Goal: Task Accomplishment & Management: Manage account settings

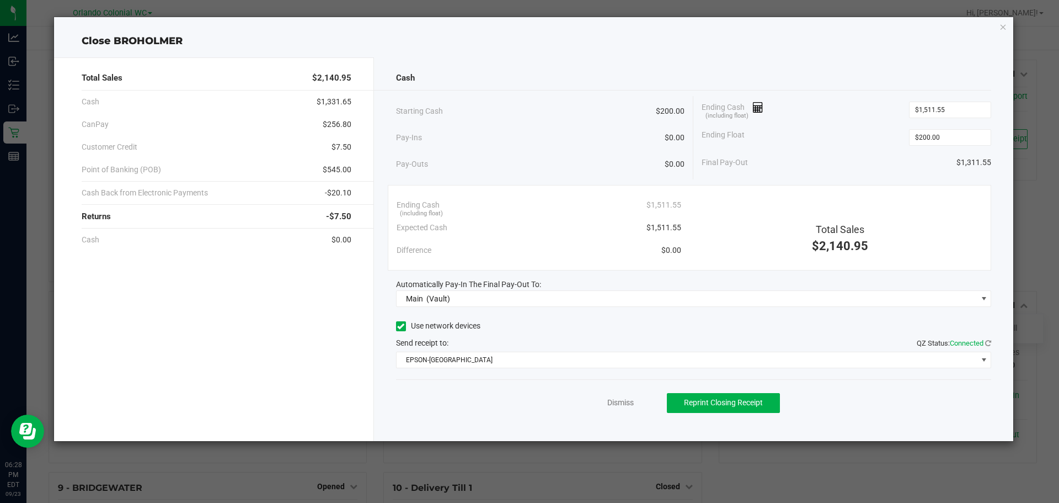
scroll to position [165, 0]
click at [615, 401] on link "Dismiss" at bounding box center [621, 403] width 26 height 12
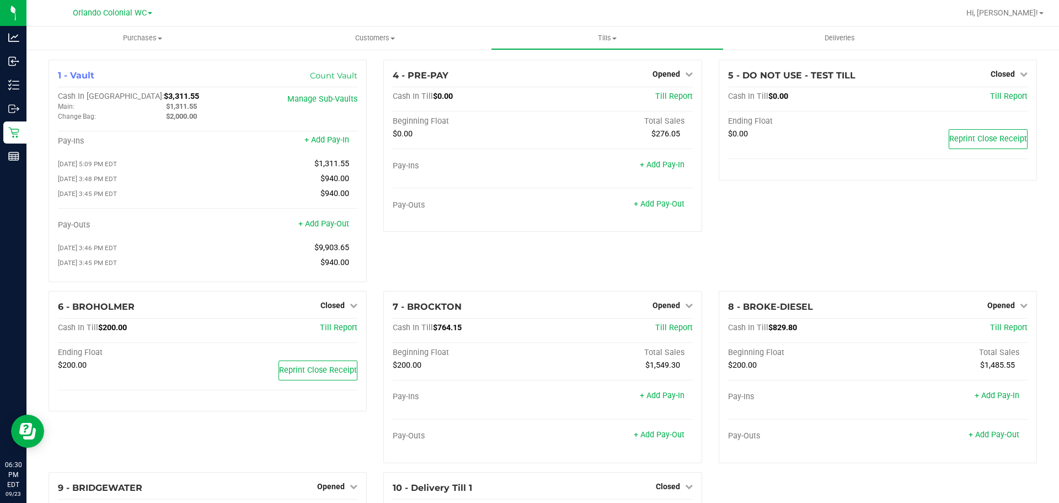
scroll to position [110, 0]
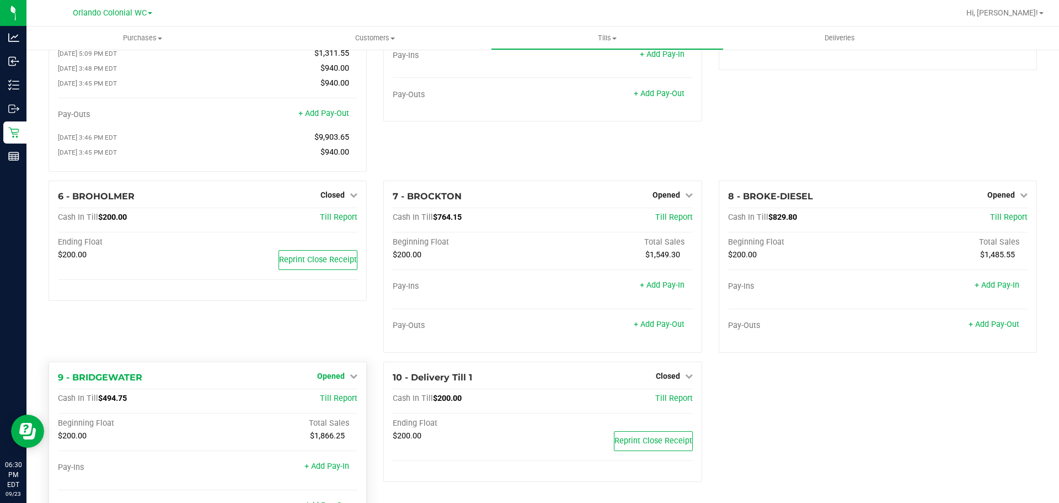
click at [337, 380] on span "Opened" at bounding box center [331, 375] width 28 height 9
click at [341, 399] on link "Close Till" at bounding box center [333, 398] width 30 height 9
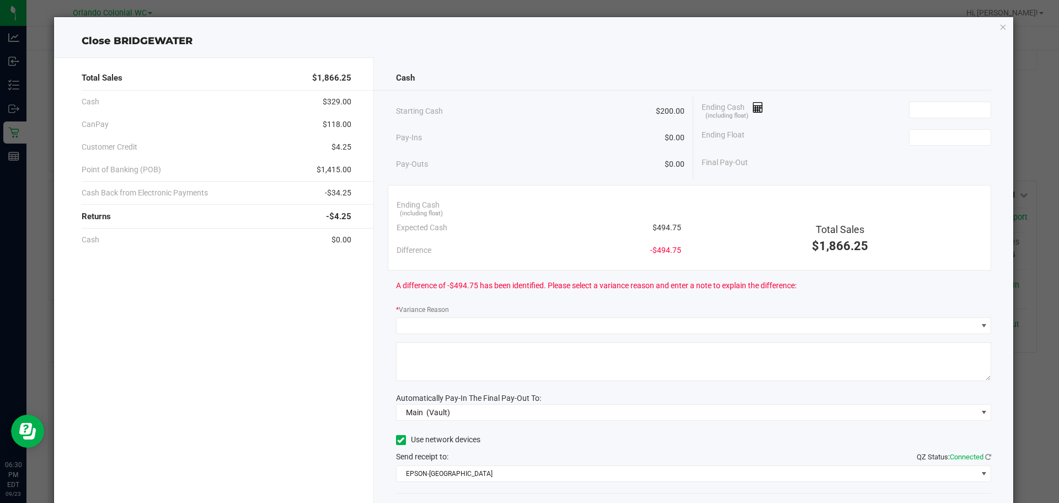
click at [663, 229] on span "$494.75" at bounding box center [667, 228] width 29 height 12
copy span "$494.75"
click at [956, 102] on input at bounding box center [950, 109] width 81 height 15
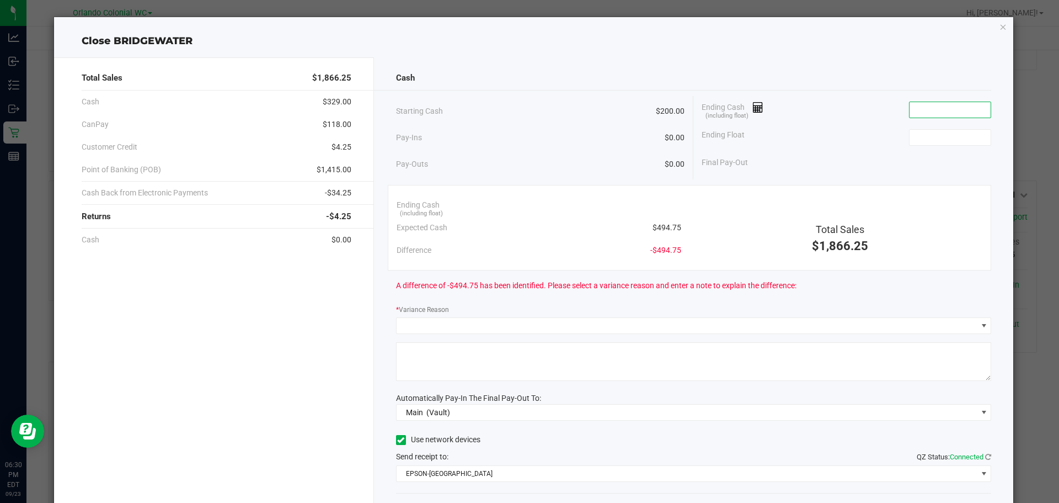
paste input "494.75"
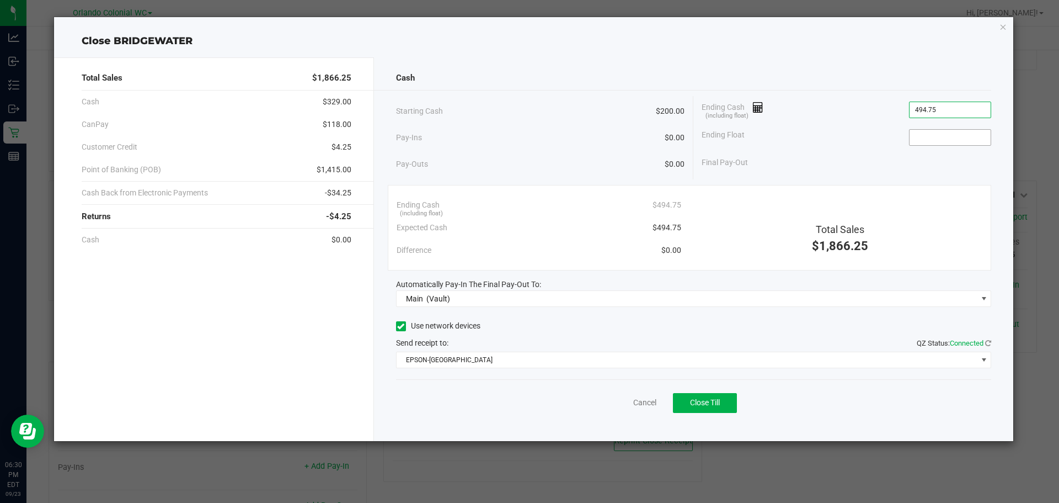
type input "$494.75"
click at [940, 136] on input at bounding box center [950, 137] width 81 height 15
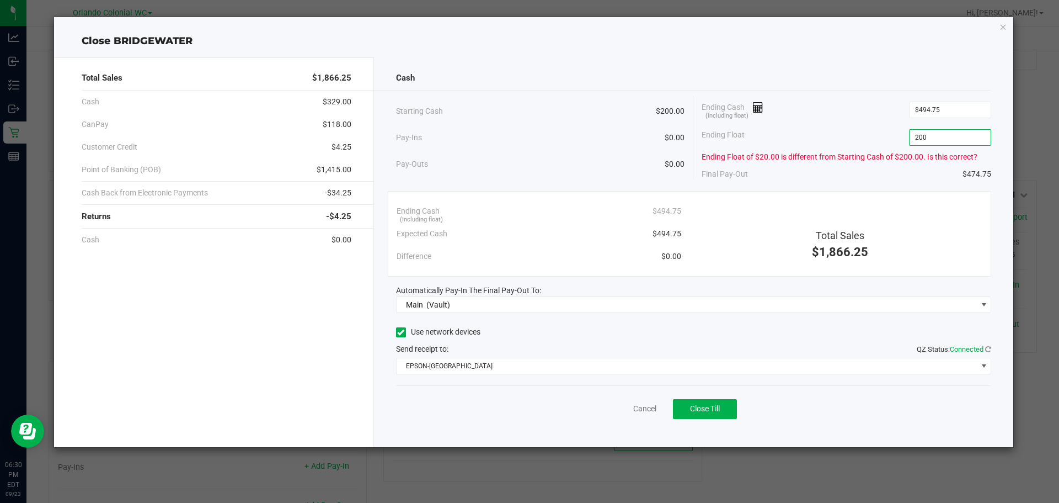
type input "$200.00"
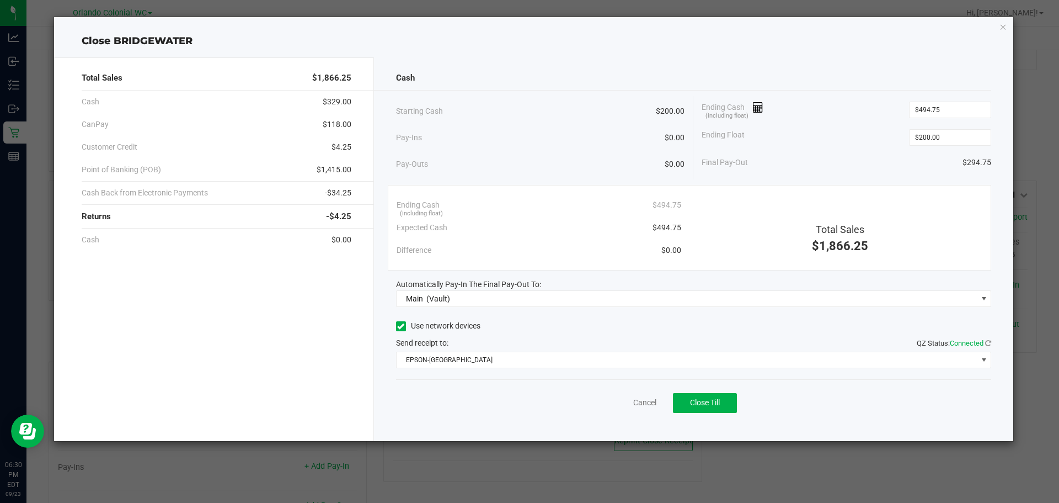
click at [912, 68] on div "Cash" at bounding box center [694, 78] width 596 height 24
click at [840, 50] on div "Total Sales $1,866.25 Cash $329.00 CanPay $118.00 Customer Credit $4.25 Point o…" at bounding box center [534, 245] width 960 height 392
click at [647, 402] on link "Cancel" at bounding box center [644, 403] width 23 height 12
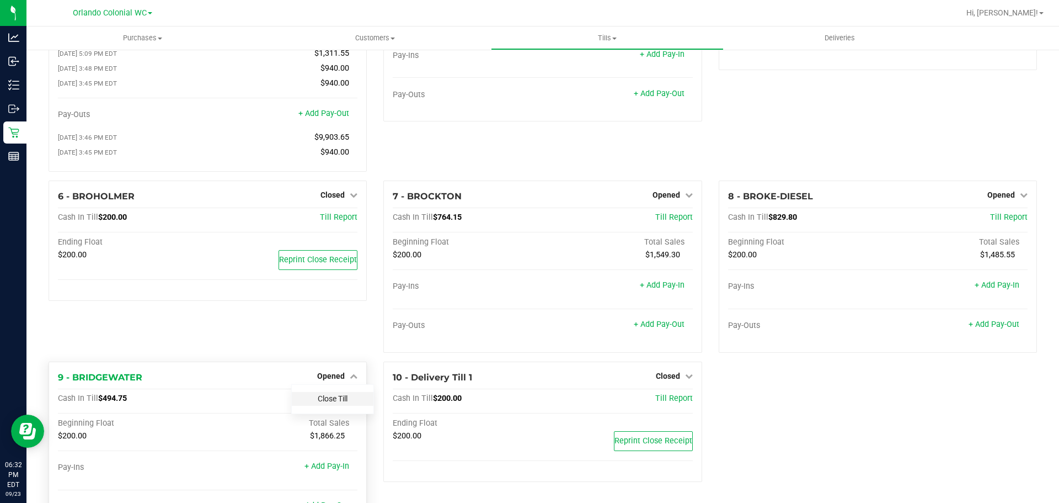
click at [337, 401] on link "Close Till" at bounding box center [333, 398] width 30 height 9
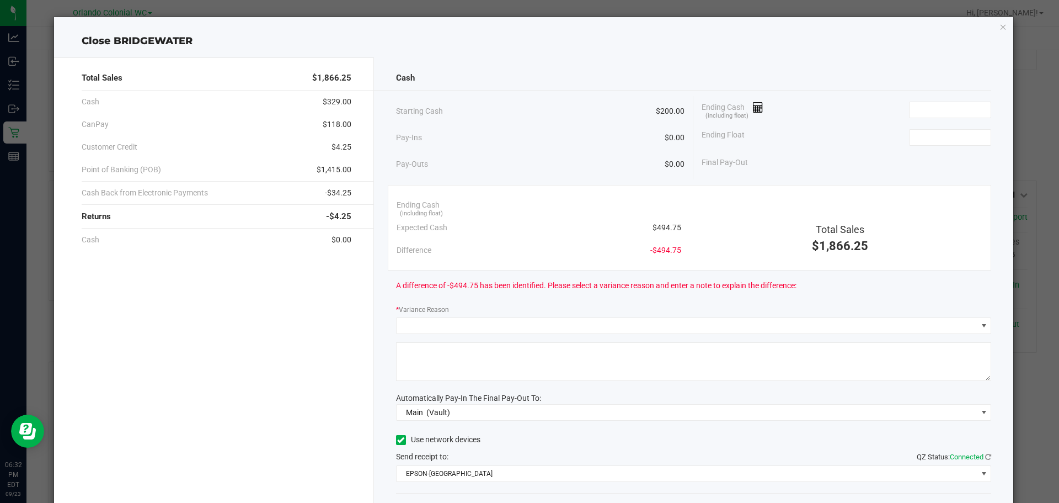
drag, startPoint x: 681, startPoint y: 226, endPoint x: 647, endPoint y: 227, distance: 33.7
click at [647, 227] on div "Ending Cash (including float) Expected Cash $494.75 Difference -$494.75" at bounding box center [538, 228] width 301 height 68
copy span "$494.75"
click at [943, 106] on input at bounding box center [950, 109] width 81 height 15
paste input "494.75"
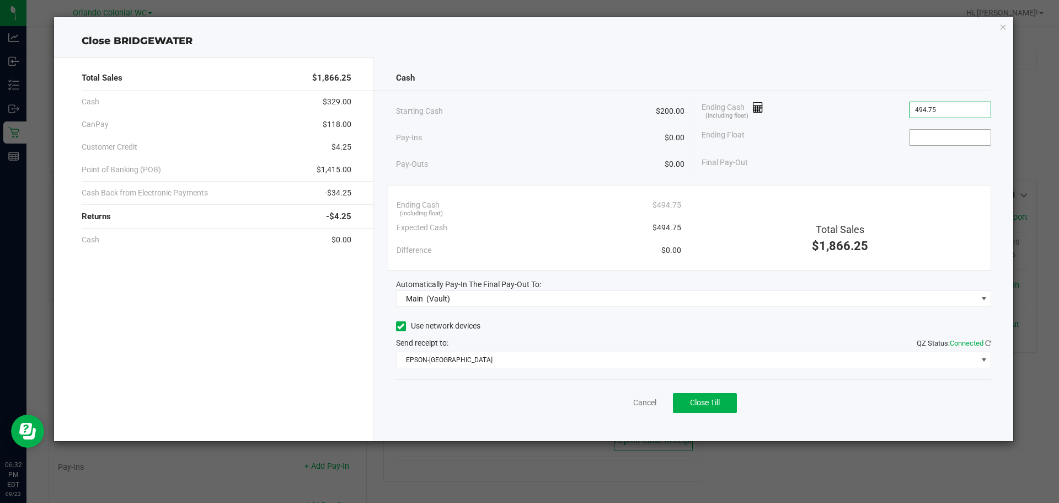
type input "$494.75"
click at [945, 129] on span at bounding box center [950, 137] width 82 height 17
type input "$200.00"
click at [765, 68] on div "Cash" at bounding box center [694, 78] width 596 height 24
click at [542, 415] on div "Cancel Close Till" at bounding box center [694, 400] width 596 height 42
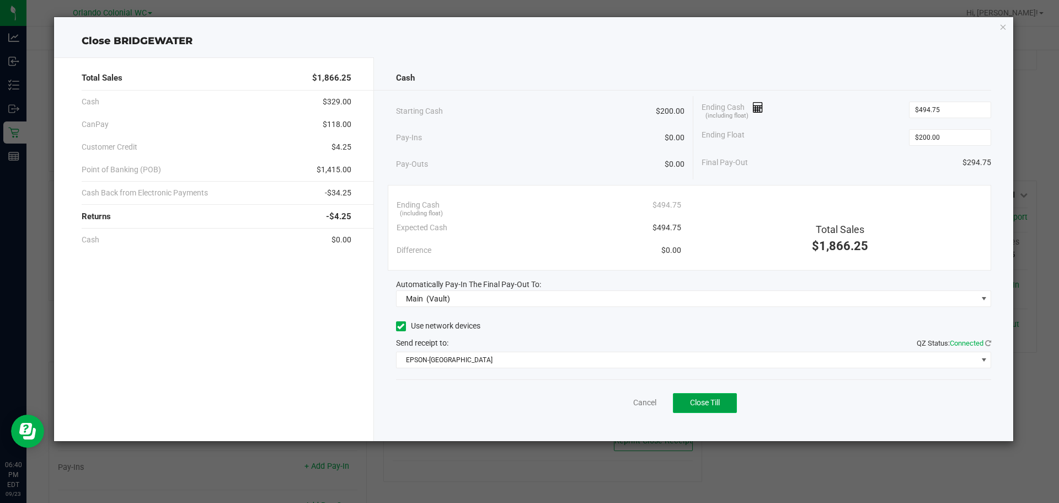
click at [712, 406] on span "Close Till" at bounding box center [705, 402] width 30 height 9
